Goal: Task Accomplishment & Management: Manage account settings

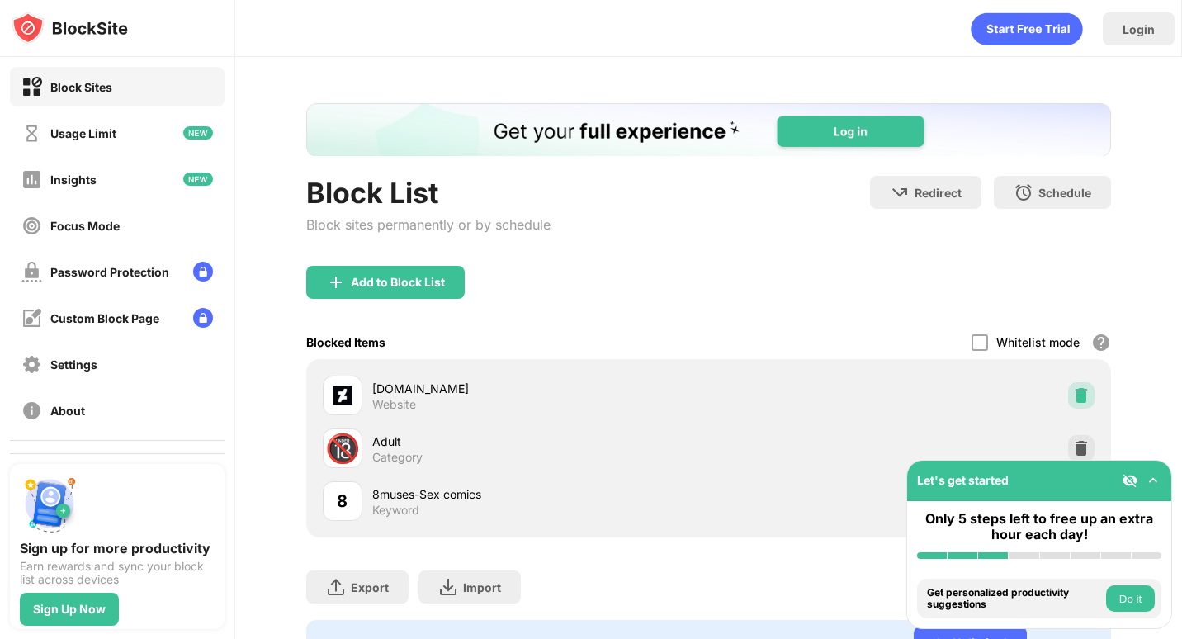
click at [1073, 394] on img at bounding box center [1081, 395] width 17 height 17
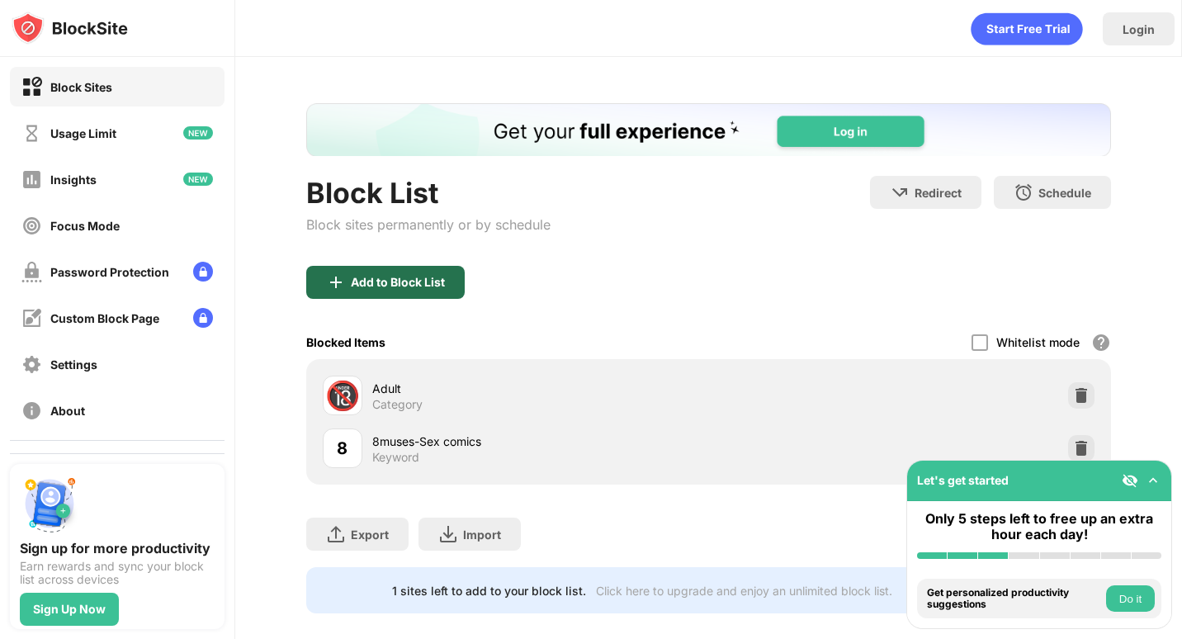
click at [394, 281] on div "Add to Block List" at bounding box center [398, 282] width 94 height 13
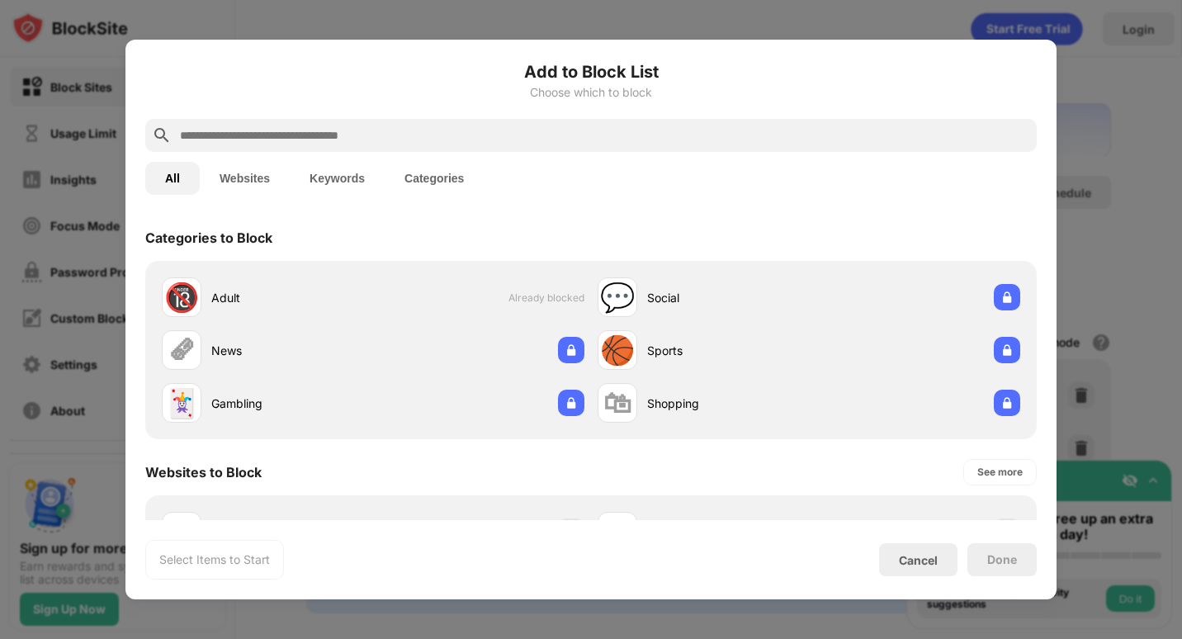
click at [228, 129] on input "text" at bounding box center [603, 135] width 851 height 20
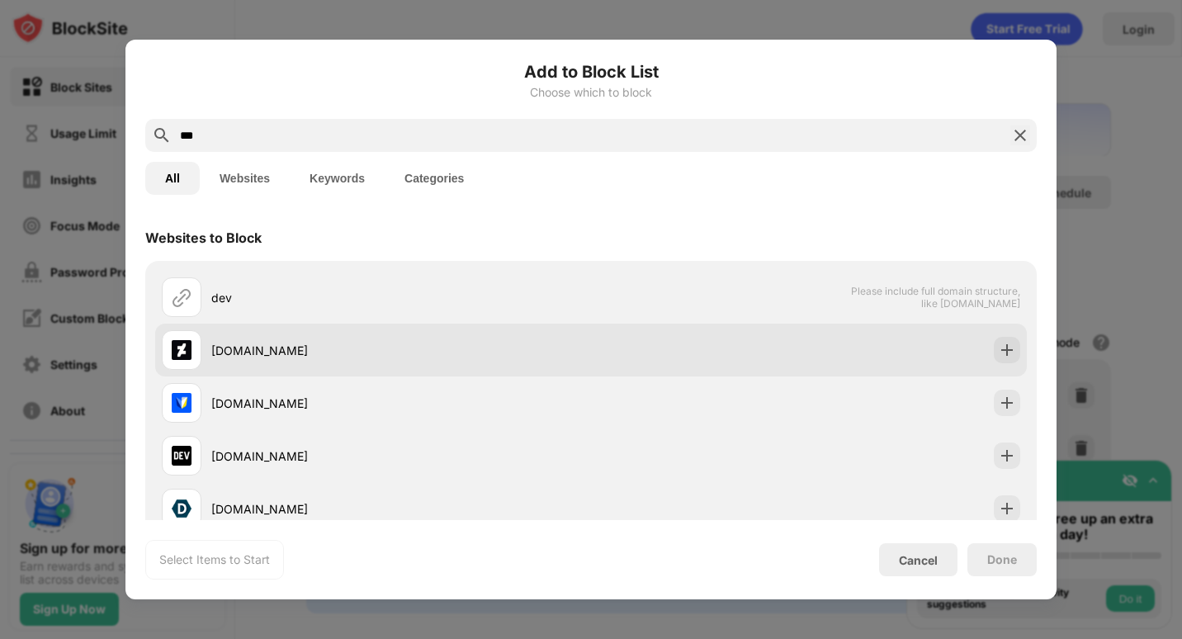
type input "***"
click at [266, 349] on div "[DOMAIN_NAME]" at bounding box center [401, 350] width 380 height 17
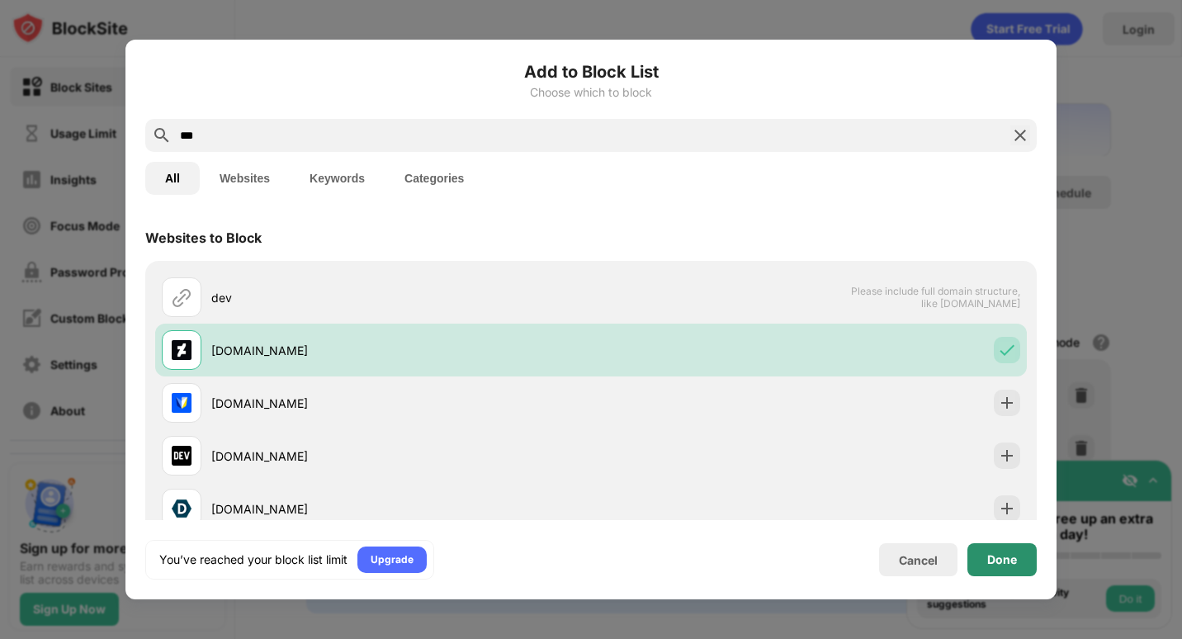
click at [991, 559] on div "Done" at bounding box center [1002, 559] width 30 height 13
